Goal: Navigation & Orientation: Find specific page/section

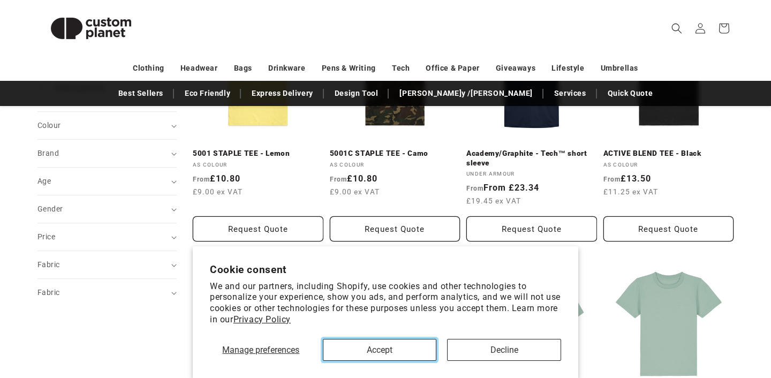
click at [350, 353] on button "Accept" at bounding box center [380, 350] width 114 height 22
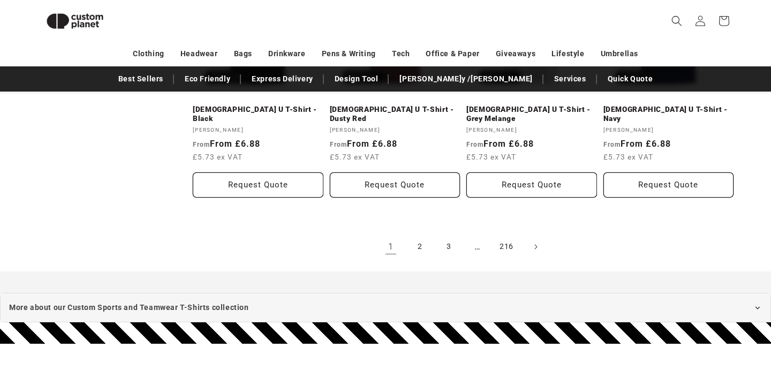
scroll to position [1311, 0]
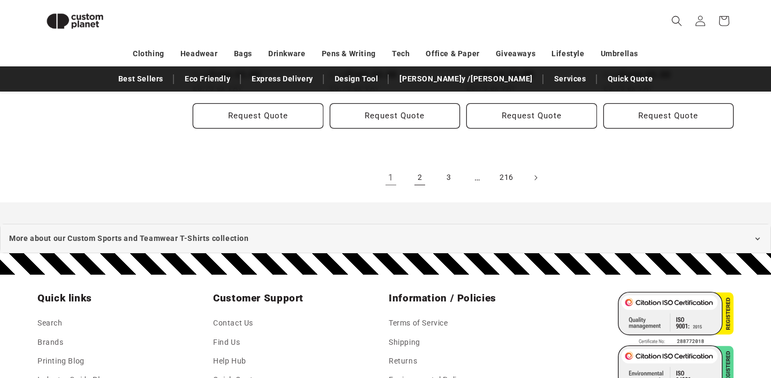
click at [421, 169] on link "2" at bounding box center [420, 178] width 24 height 24
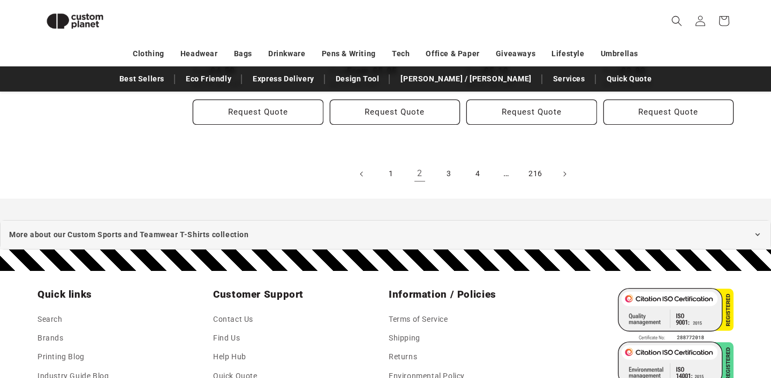
scroll to position [1325, 0]
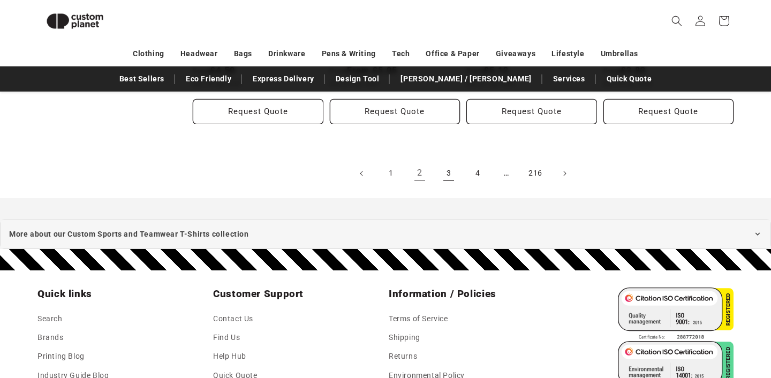
click at [448, 167] on link "3" at bounding box center [449, 174] width 24 height 24
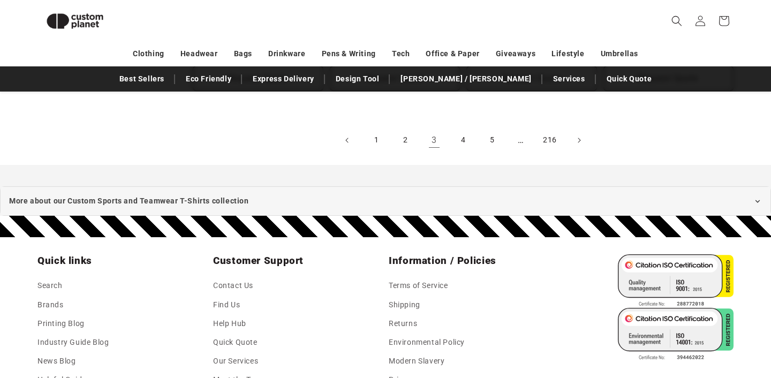
scroll to position [1361, 0]
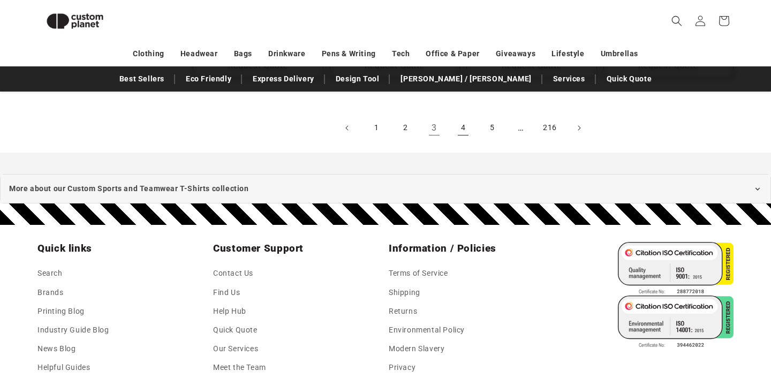
click at [465, 133] on link "4" at bounding box center [463, 128] width 24 height 24
